Goal: Information Seeking & Learning: Learn about a topic

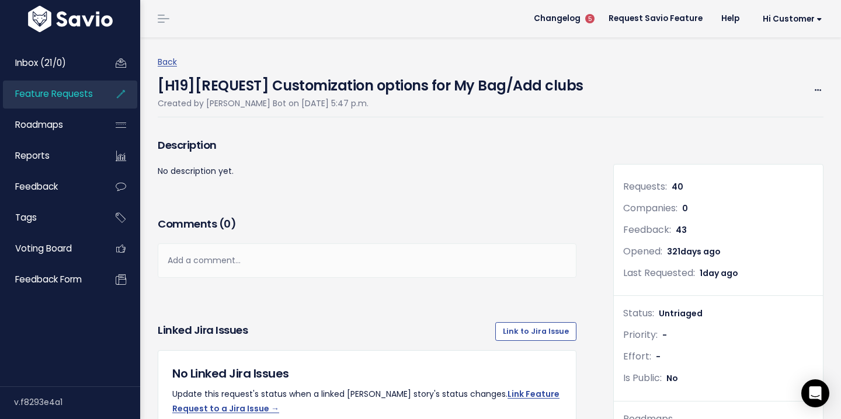
scroll to position [781, 0]
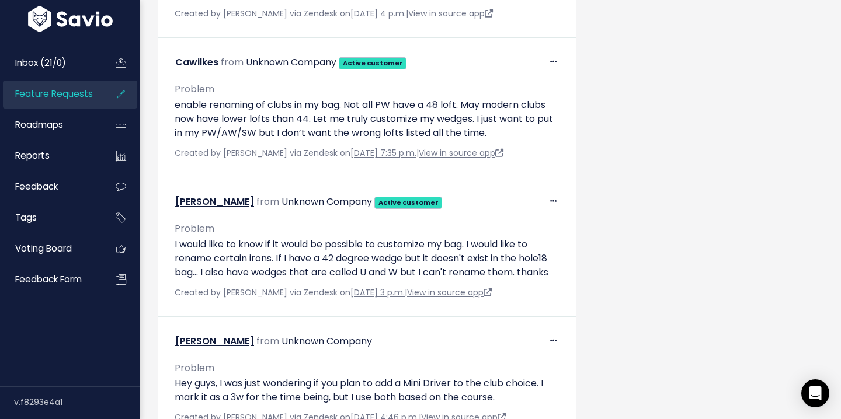
click at [82, 91] on span "Feature Requests" at bounding box center [54, 94] width 78 height 12
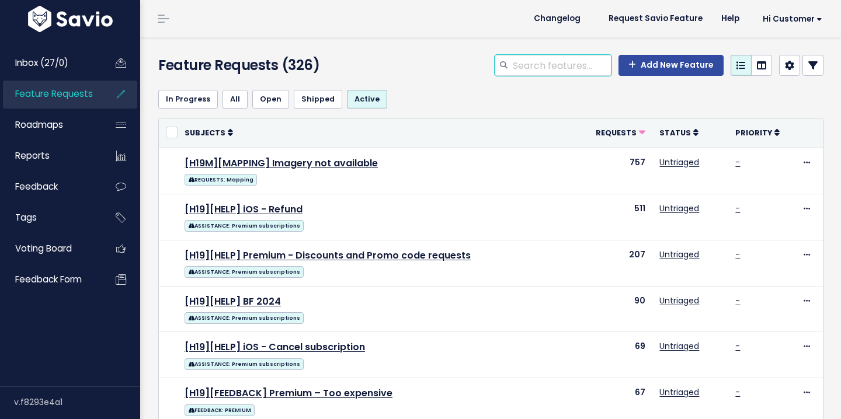
click at [523, 67] on input "search" at bounding box center [562, 65] width 100 height 21
type input "sync"
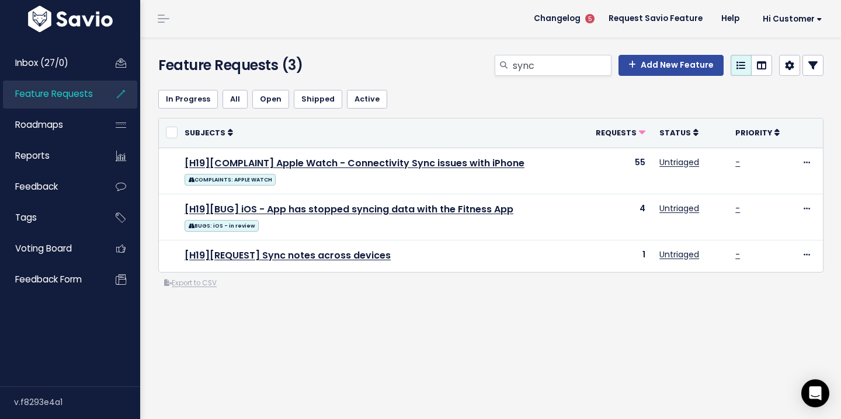
click at [51, 89] on span "Feature Requests" at bounding box center [54, 94] width 78 height 12
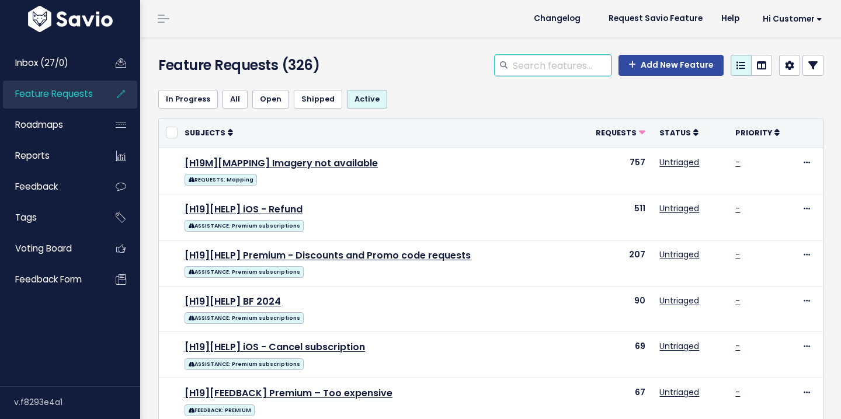
click at [532, 70] on input "search" at bounding box center [562, 65] width 100 height 21
type input "watch"
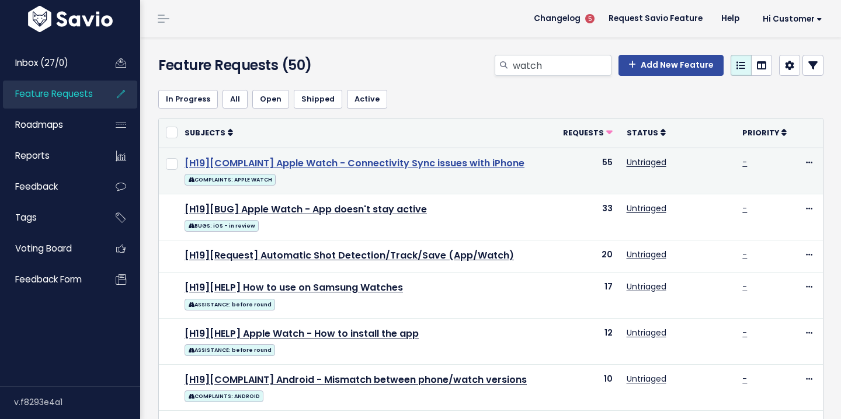
click at [452, 158] on link "[H19][COMPLAINT] Apple Watch - Connectivity Sync issues with iPhone" at bounding box center [355, 163] width 340 height 13
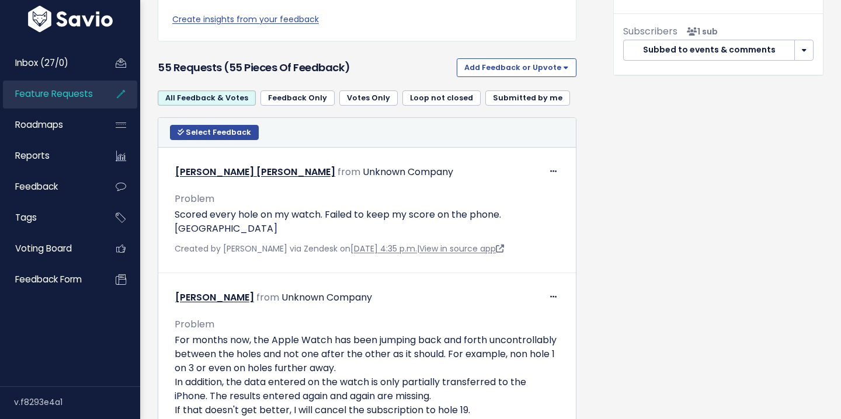
scroll to position [519, 0]
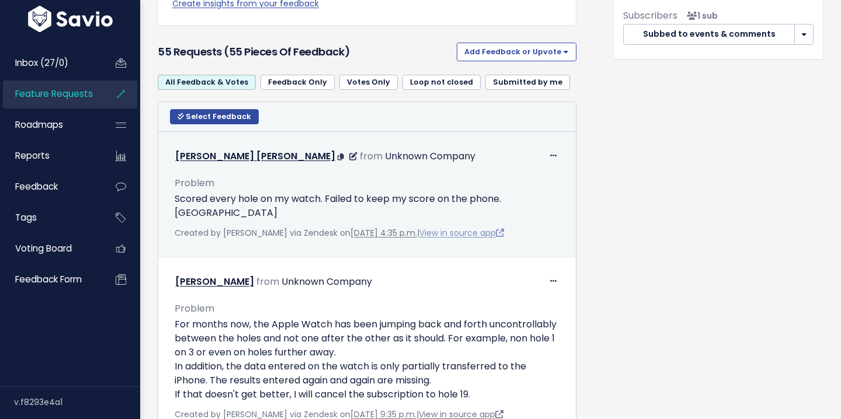
click at [481, 233] on link "View in source app" at bounding box center [461, 233] width 85 height 12
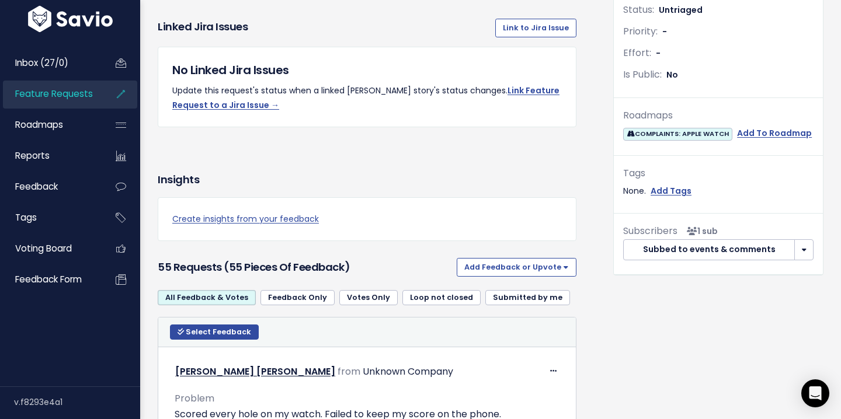
scroll to position [0, 0]
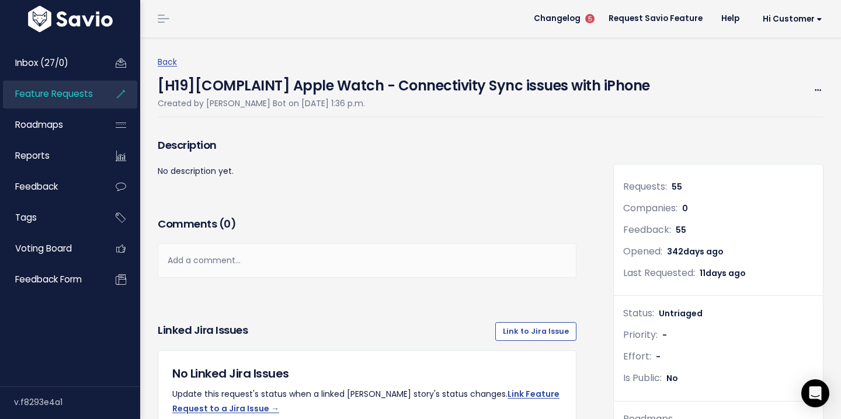
click at [65, 95] on span "Feature Requests" at bounding box center [54, 94] width 78 height 12
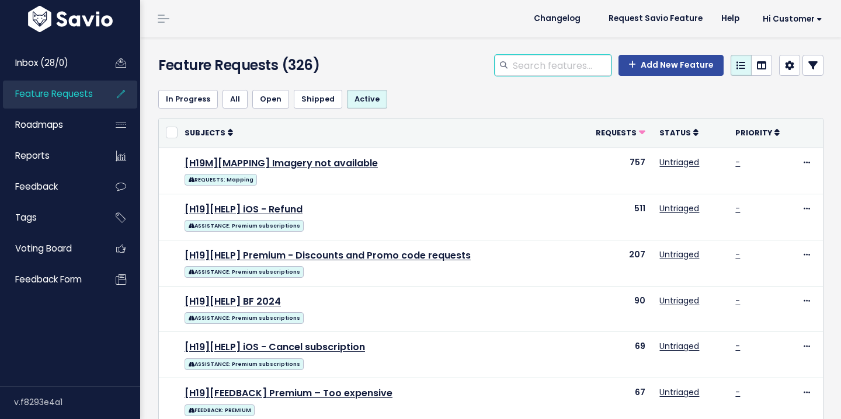
click at [531, 65] on input "search" at bounding box center [562, 65] width 100 height 21
type input "approach"
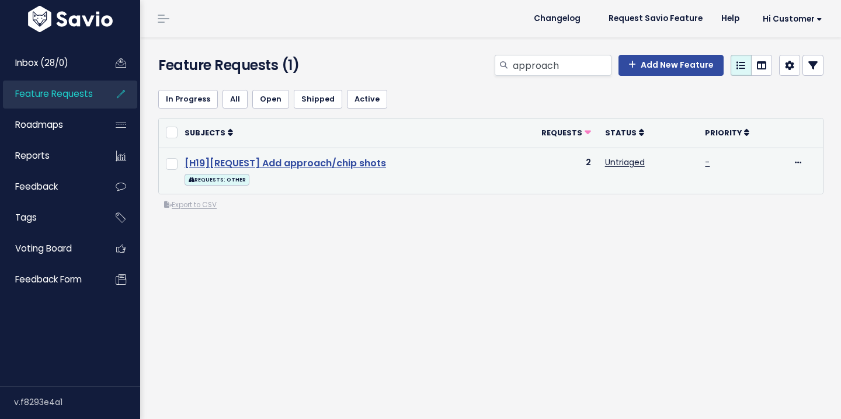
click at [296, 165] on link "[H19][REQUEST] Add approach/chip shots" at bounding box center [286, 163] width 202 height 13
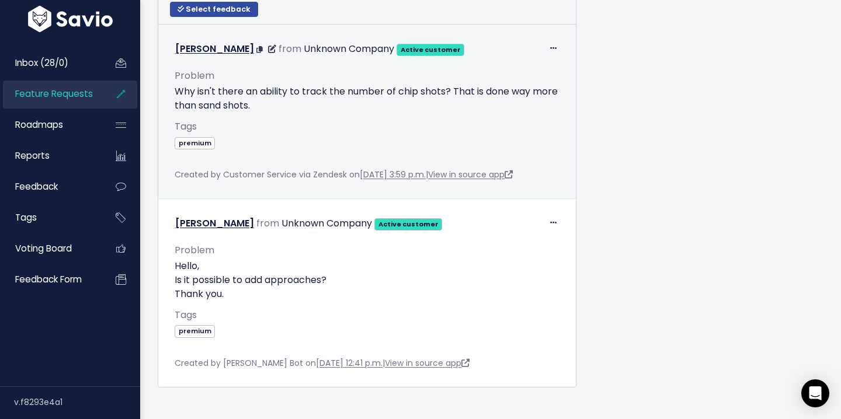
scroll to position [613, 0]
click at [487, 172] on link "View in source app" at bounding box center [470, 174] width 85 height 12
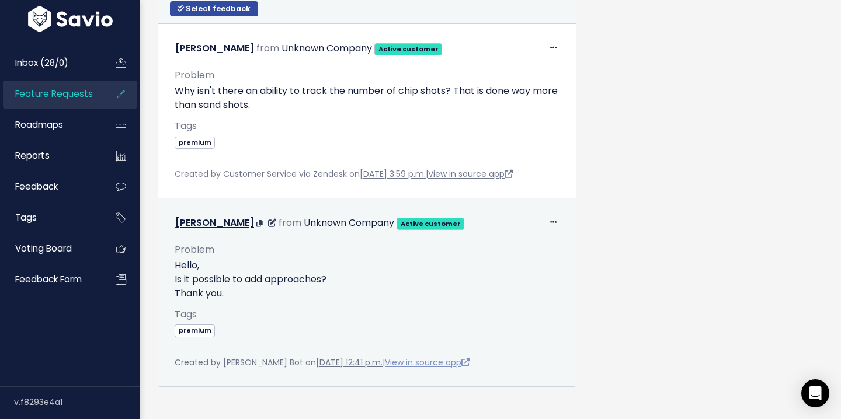
click at [440, 362] on link "View in source app" at bounding box center [427, 363] width 85 height 12
